Goal: Information Seeking & Learning: Learn about a topic

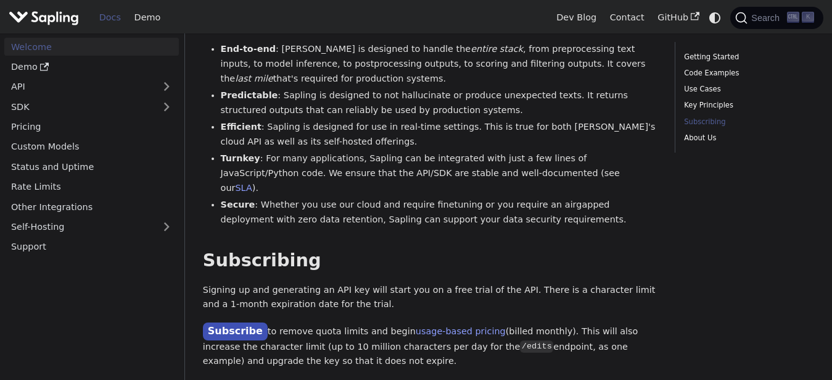
scroll to position [1152, 0]
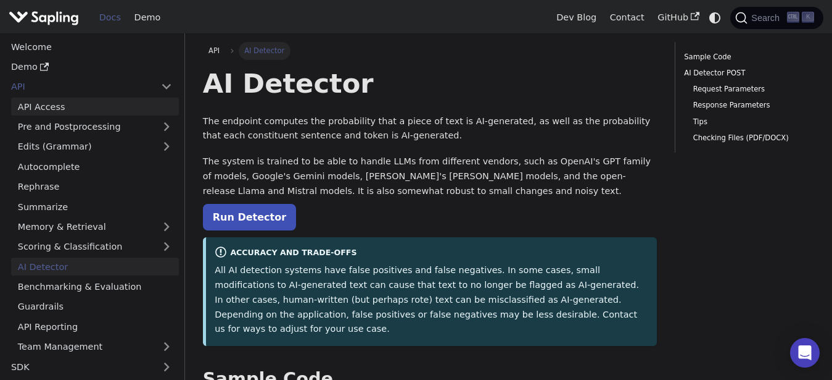
click at [95, 100] on link "API Access" at bounding box center [95, 107] width 168 height 18
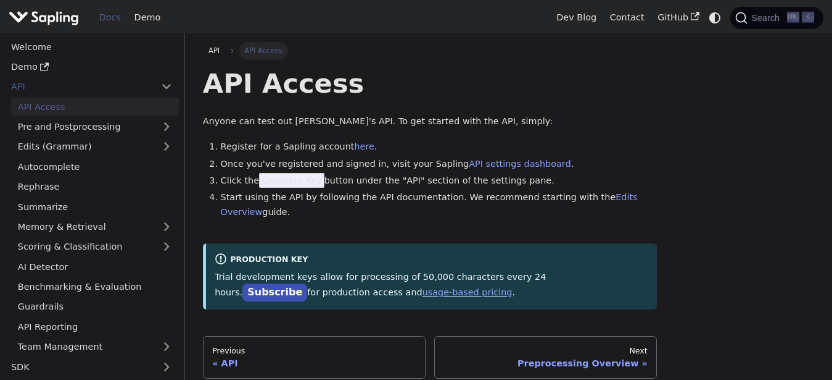
click at [34, 20] on img "Main" at bounding box center [44, 18] width 70 height 18
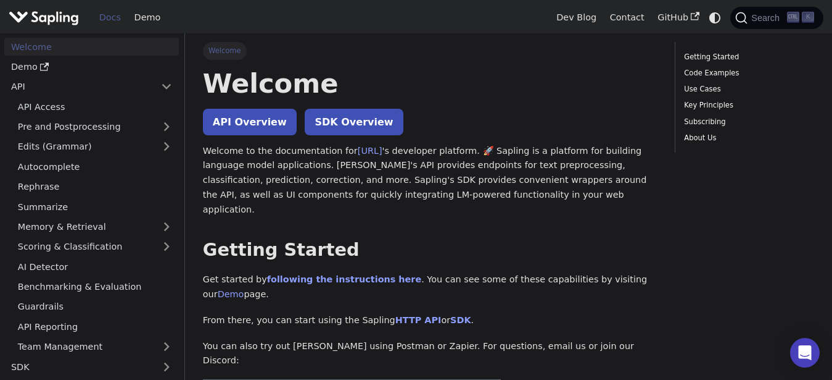
click at [34, 20] on img "Main" at bounding box center [44, 18] width 70 height 18
click at [66, 14] on img "Main" at bounding box center [44, 18] width 70 height 18
click at [149, 14] on link "Demo" at bounding box center [147, 17] width 39 height 19
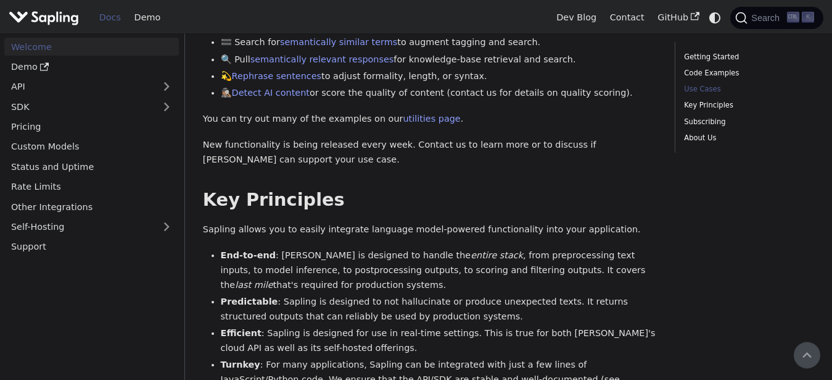
scroll to position [449, 0]
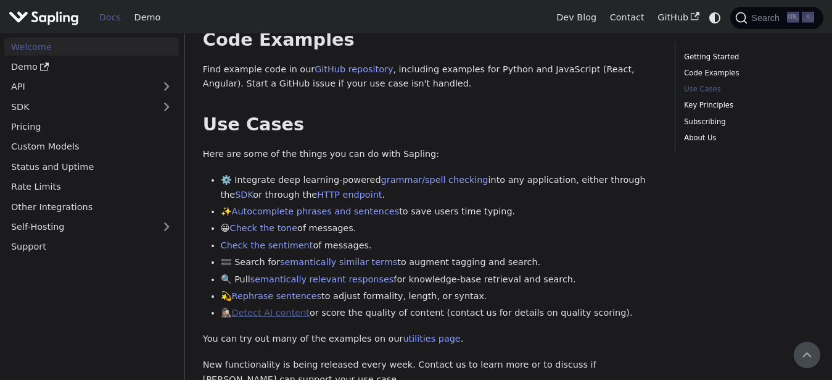
click at [296, 307] on link "Detect AI content" at bounding box center [271, 312] width 78 height 10
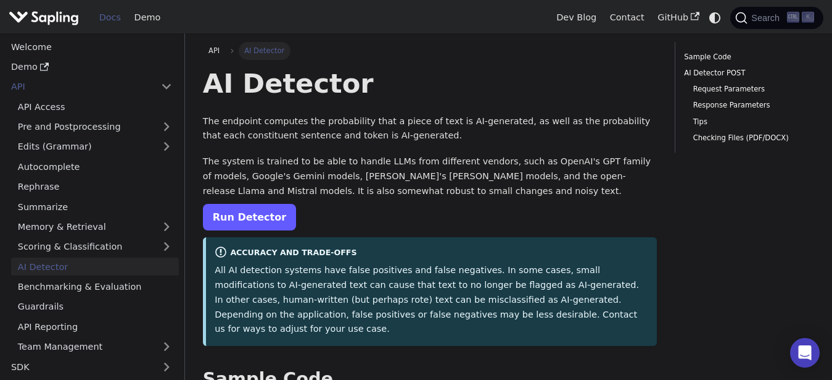
click at [267, 215] on link "Run Detector" at bounding box center [249, 217] width 93 height 27
